Goal: Task Accomplishment & Management: Use online tool/utility

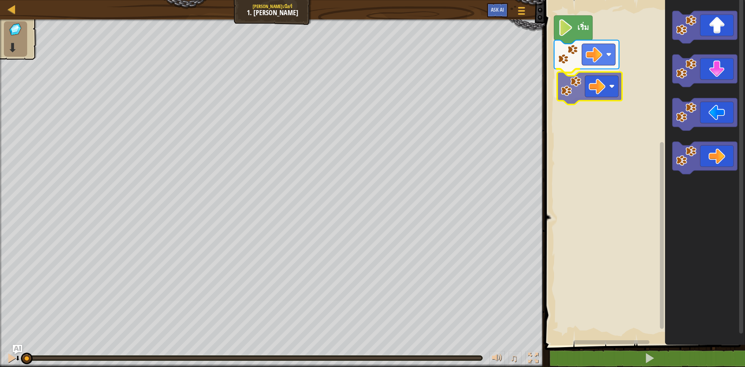
click at [595, 84] on div "เริ่ม" at bounding box center [643, 170] width 202 height 349
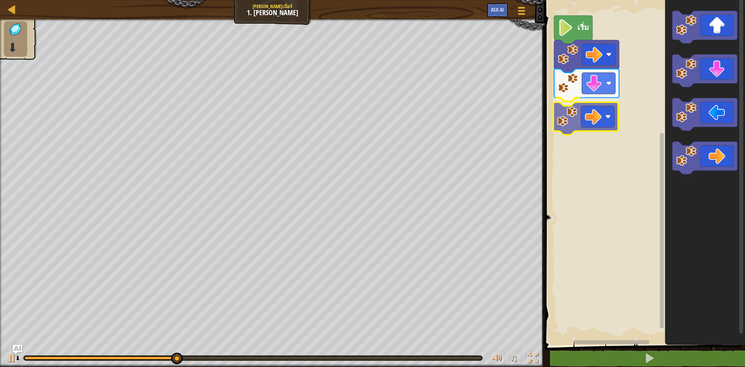
click at [596, 112] on div "เริ่ม" at bounding box center [643, 170] width 202 height 349
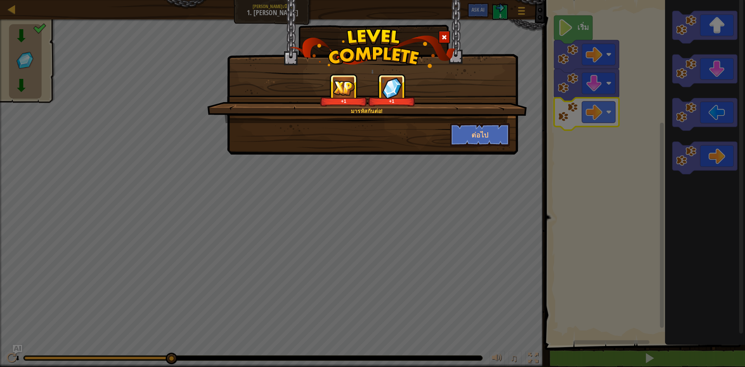
click at [383, 190] on div "⬇ มารหัสกันต่อ! ⬇ +1 ⬇ +1 ต่อไป" at bounding box center [372, 183] width 745 height 367
click at [476, 139] on button "ต่อไป" at bounding box center [480, 134] width 60 height 23
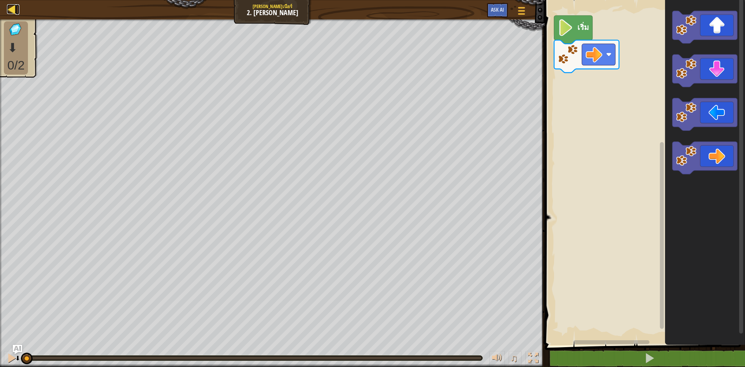
click at [11, 9] on div at bounding box center [12, 9] width 10 height 10
select select "th"
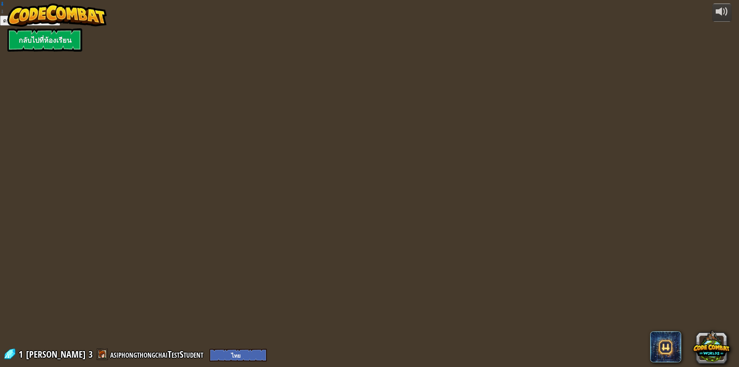
select select "th"
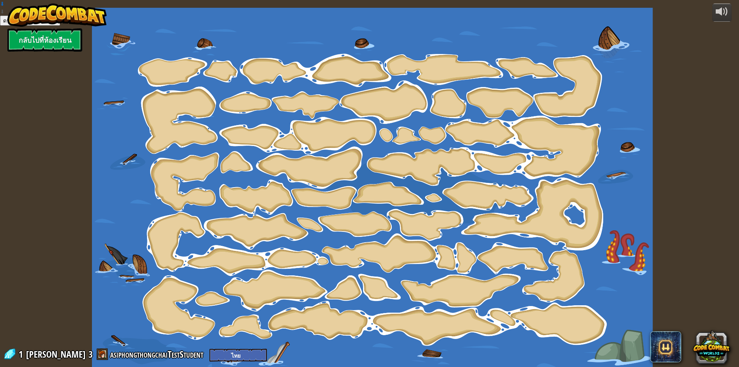
select select "th"
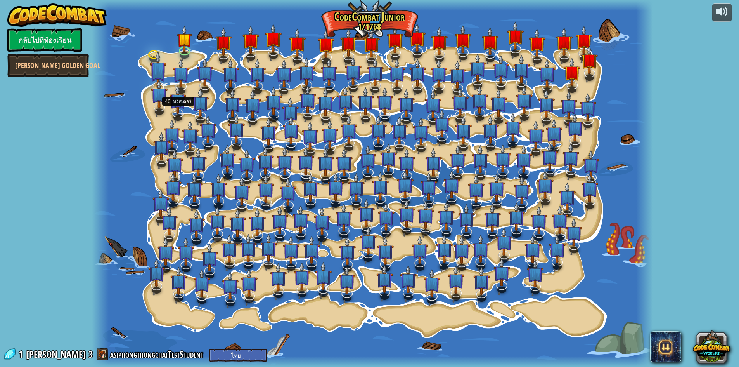
select select "th"
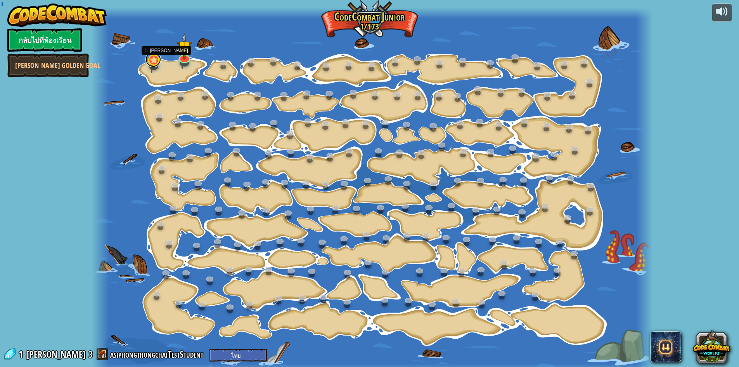
click at [154, 64] on link at bounding box center [153, 60] width 16 height 16
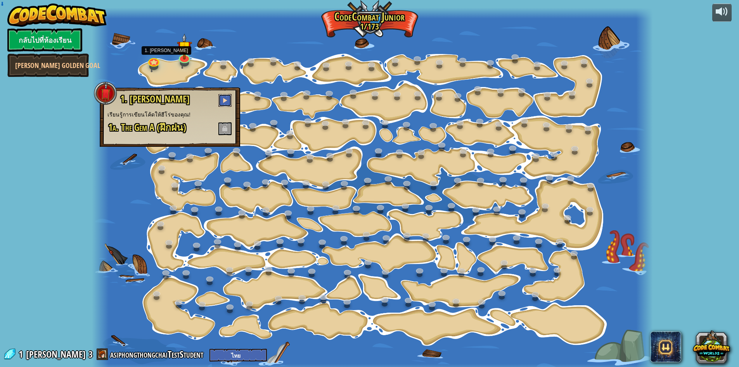
click at [228, 100] on span at bounding box center [224, 99] width 5 height 5
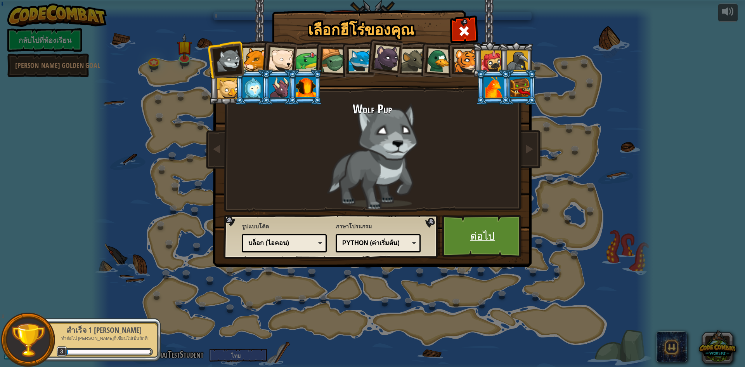
click at [479, 235] on link "ต่อไป" at bounding box center [482, 236] width 81 height 43
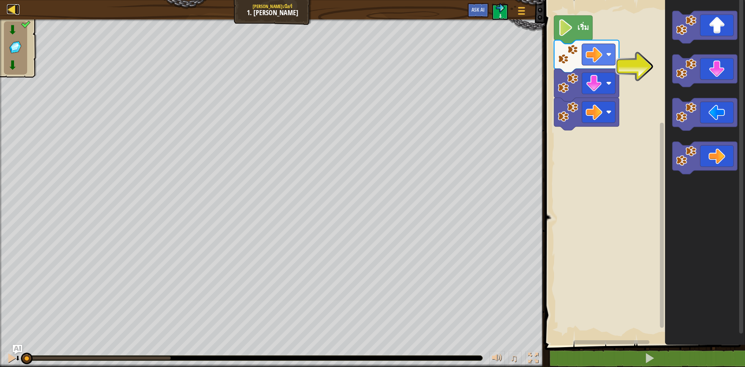
click at [12, 9] on div at bounding box center [12, 9] width 10 height 10
select select "th"
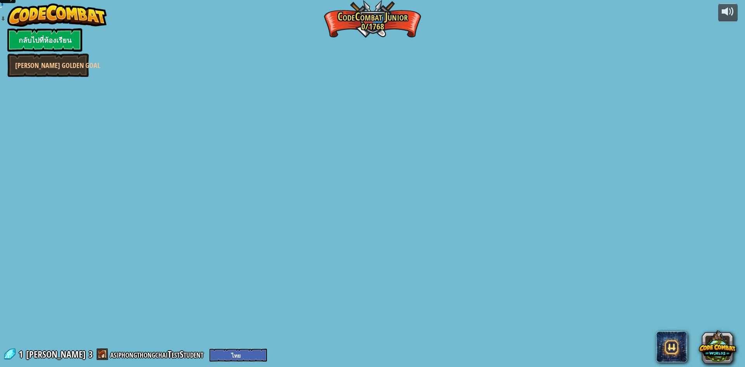
select select "th"
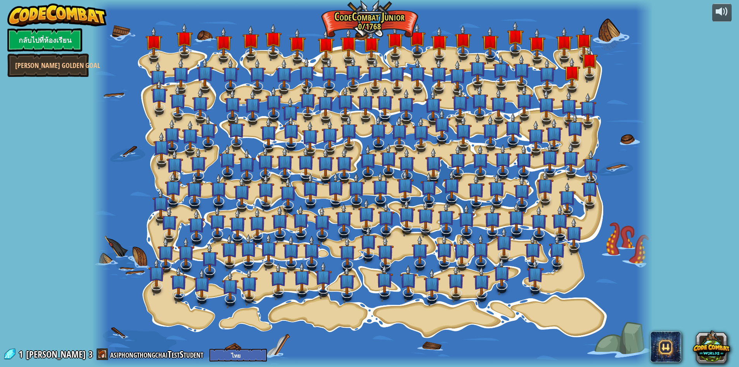
select select "th"
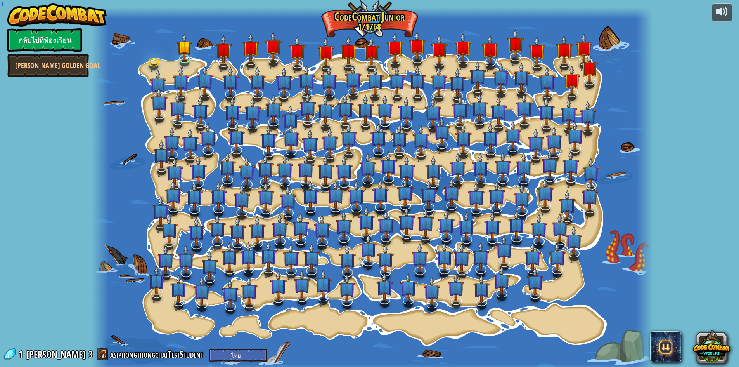
select select "th"
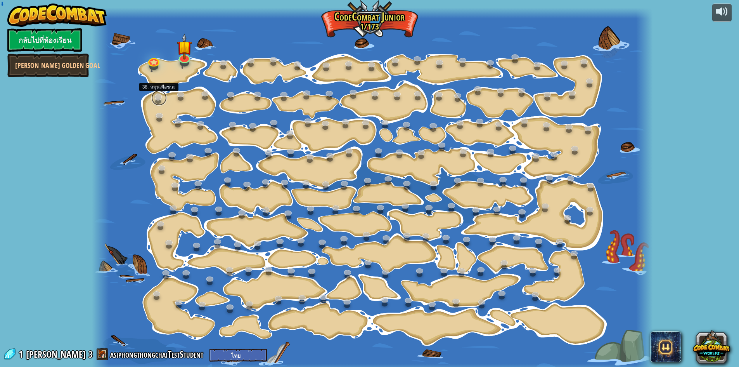
click at [160, 95] on link at bounding box center [159, 98] width 16 height 16
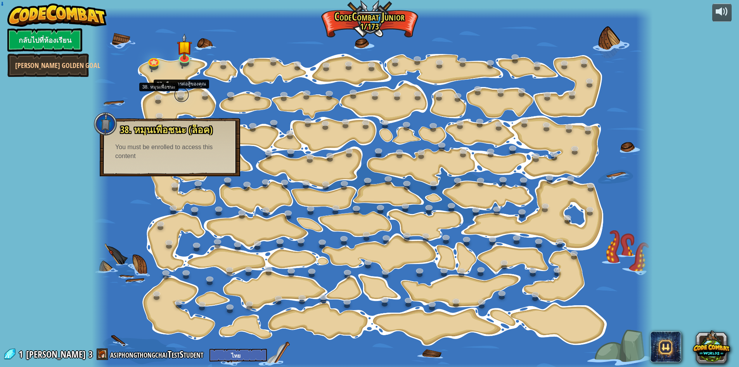
click at [180, 94] on link at bounding box center [182, 95] width 16 height 16
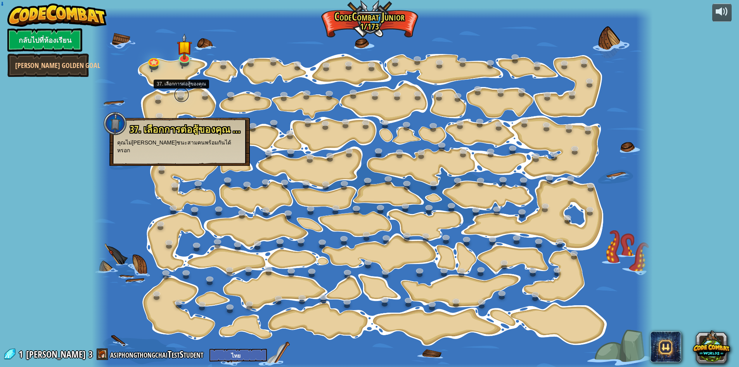
click at [180, 94] on link at bounding box center [182, 95] width 16 height 16
click at [186, 61] on link at bounding box center [184, 56] width 16 height 16
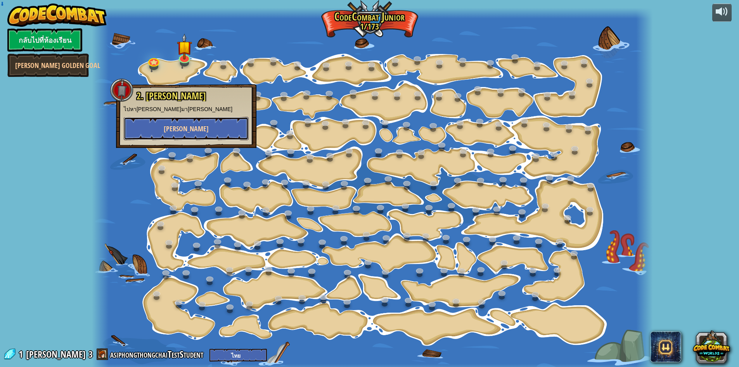
click at [190, 132] on span "[PERSON_NAME]" at bounding box center [186, 129] width 45 height 10
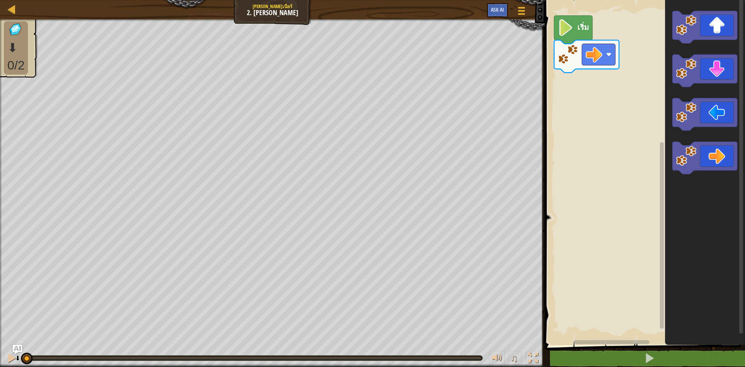
click at [587, 89] on div "เริ่ม" at bounding box center [643, 170] width 202 height 349
click at [577, 92] on div "เริ่ม" at bounding box center [643, 170] width 202 height 349
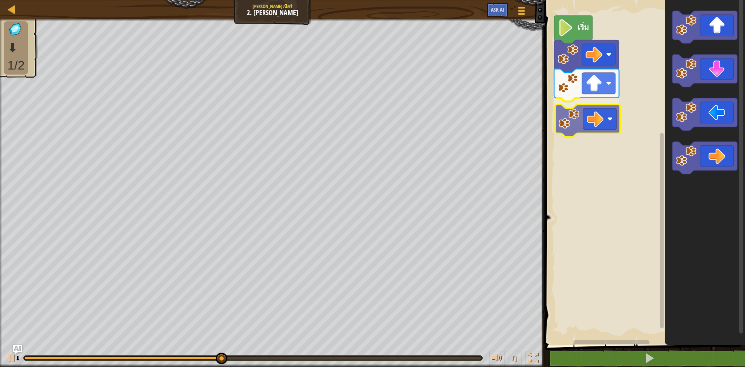
click at [604, 125] on div "เริ่ม" at bounding box center [643, 170] width 202 height 349
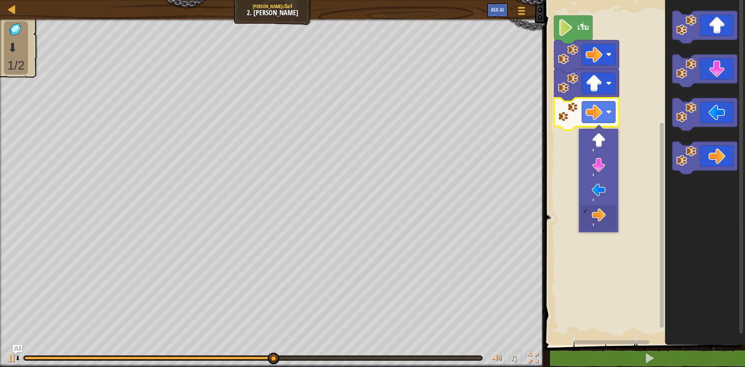
click at [609, 117] on rect "พื้นที่ทำงาน Blockly" at bounding box center [598, 111] width 33 height 21
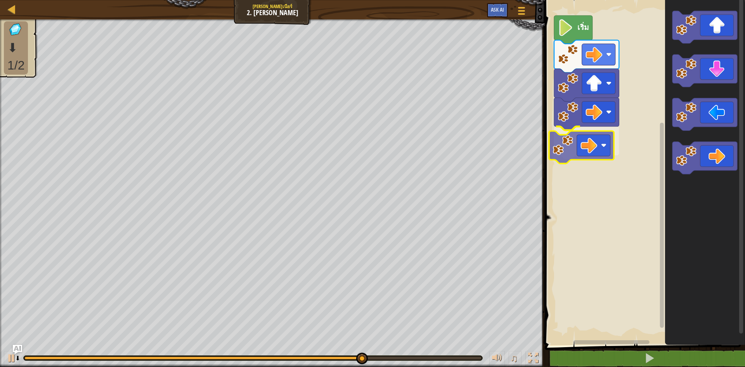
click at [609, 151] on div "เริ่ม" at bounding box center [643, 170] width 202 height 349
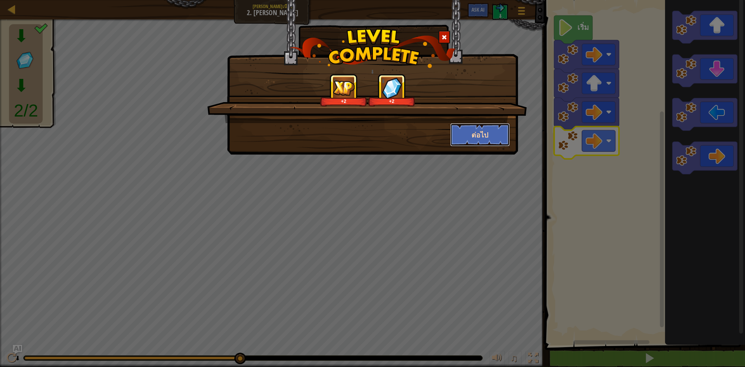
click at [479, 132] on button "ต่อไป" at bounding box center [480, 134] width 60 height 23
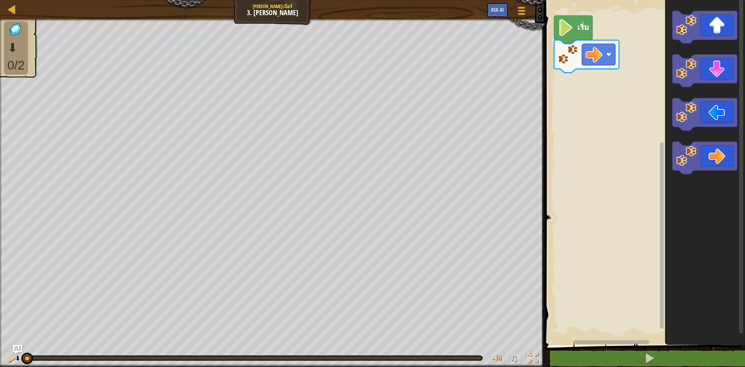
click at [568, 163] on rect "พื้นที่ทำงาน Blockly" at bounding box center [643, 170] width 202 height 349
click at [591, 127] on rect "พื้นที่ทำงาน Blockly" at bounding box center [643, 170] width 202 height 349
